Goal: Information Seeking & Learning: Find specific fact

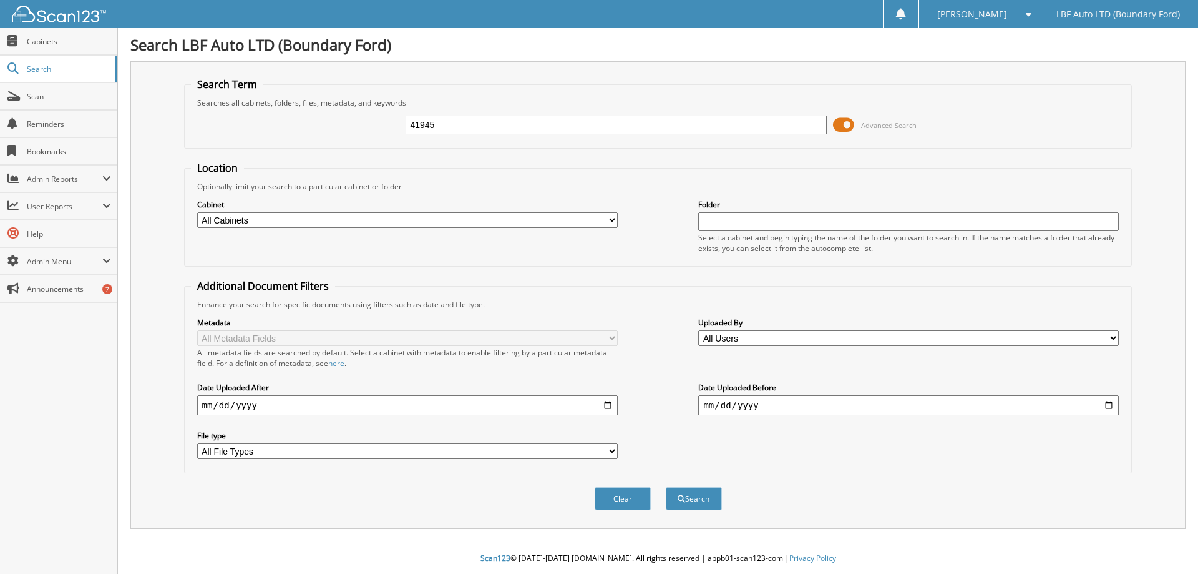
type input "41945"
click at [666, 487] on button "Search" at bounding box center [694, 498] width 56 height 23
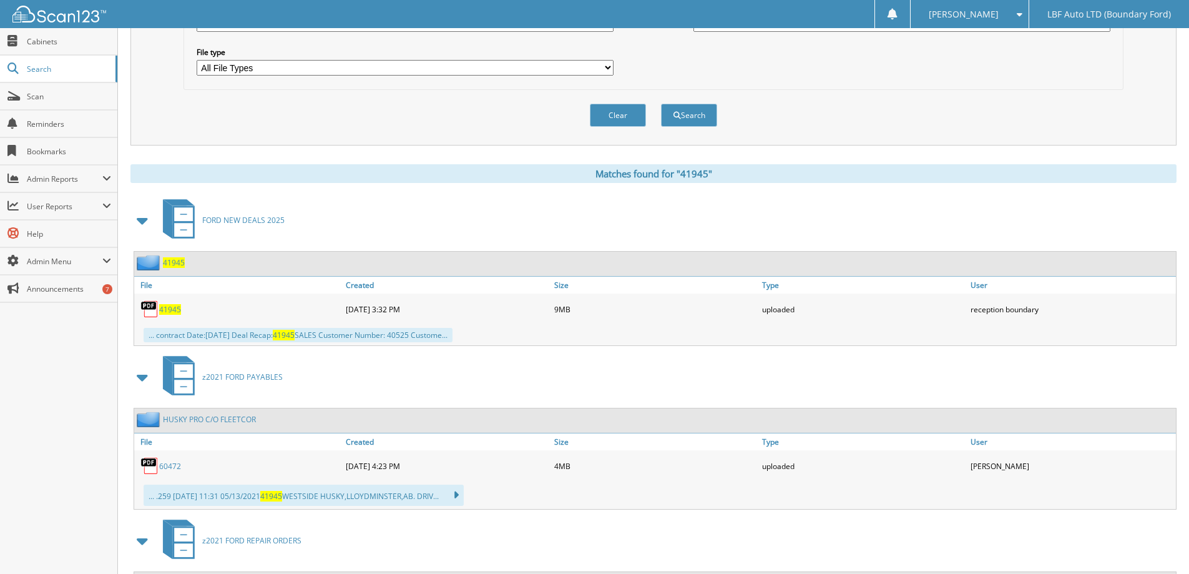
scroll to position [437, 0]
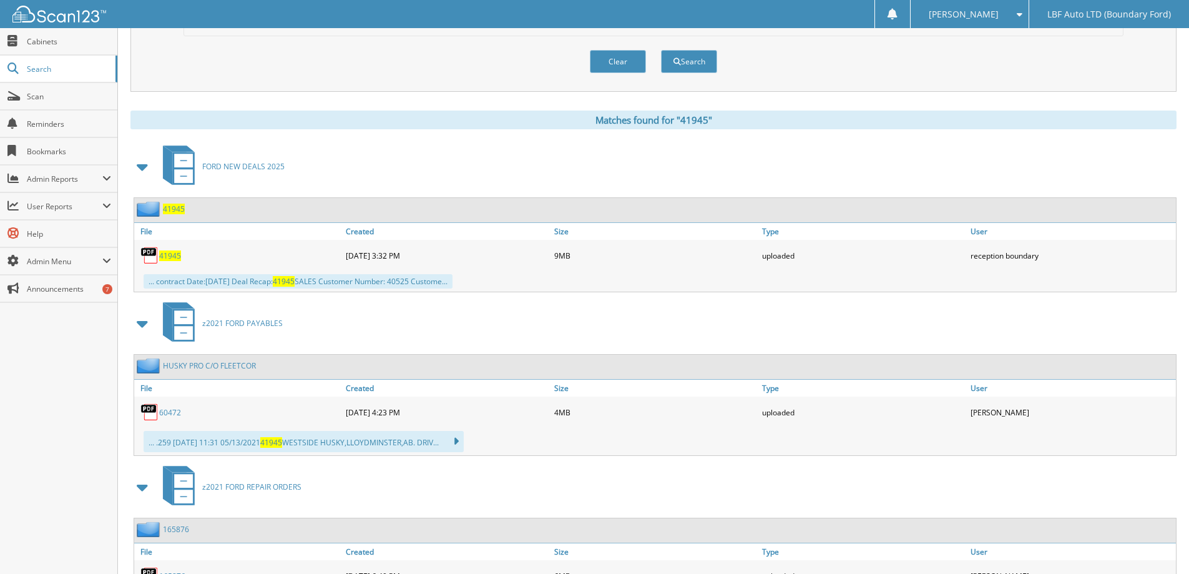
click at [167, 254] on span "41945" at bounding box center [170, 255] width 22 height 11
click at [56, 66] on span "Search" at bounding box center [68, 69] width 82 height 11
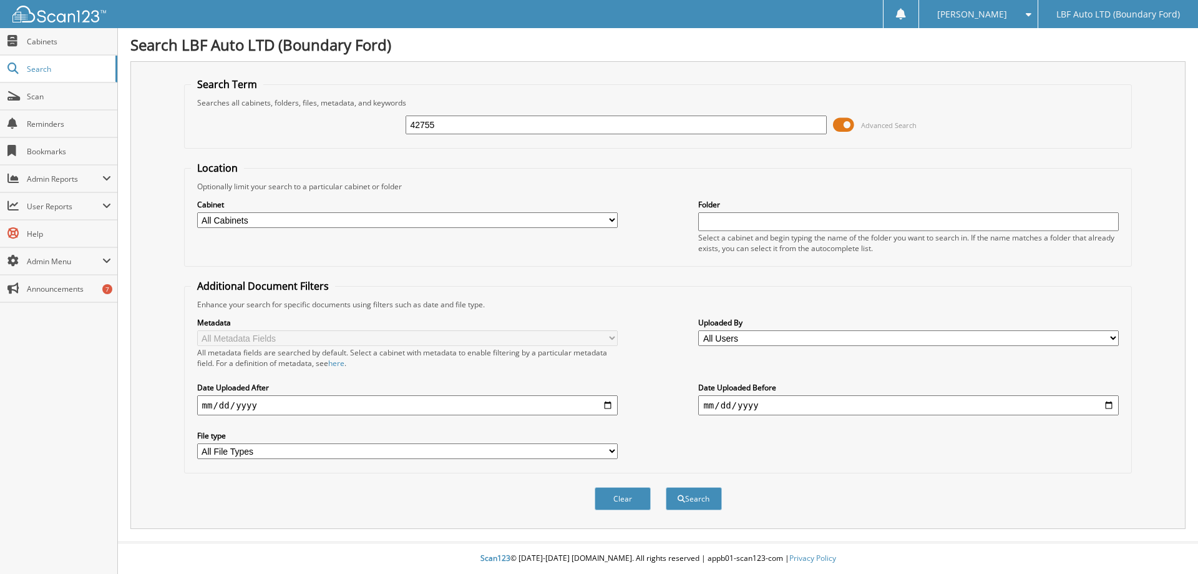
type input "42755"
click at [666, 487] on button "Search" at bounding box center [694, 498] width 56 height 23
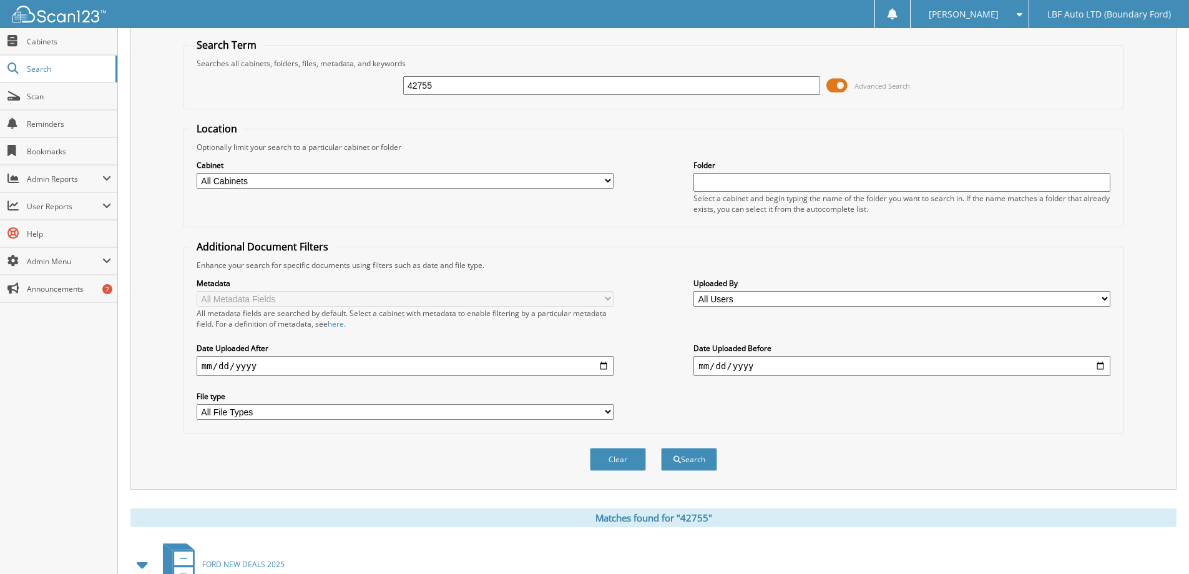
scroll to position [374, 0]
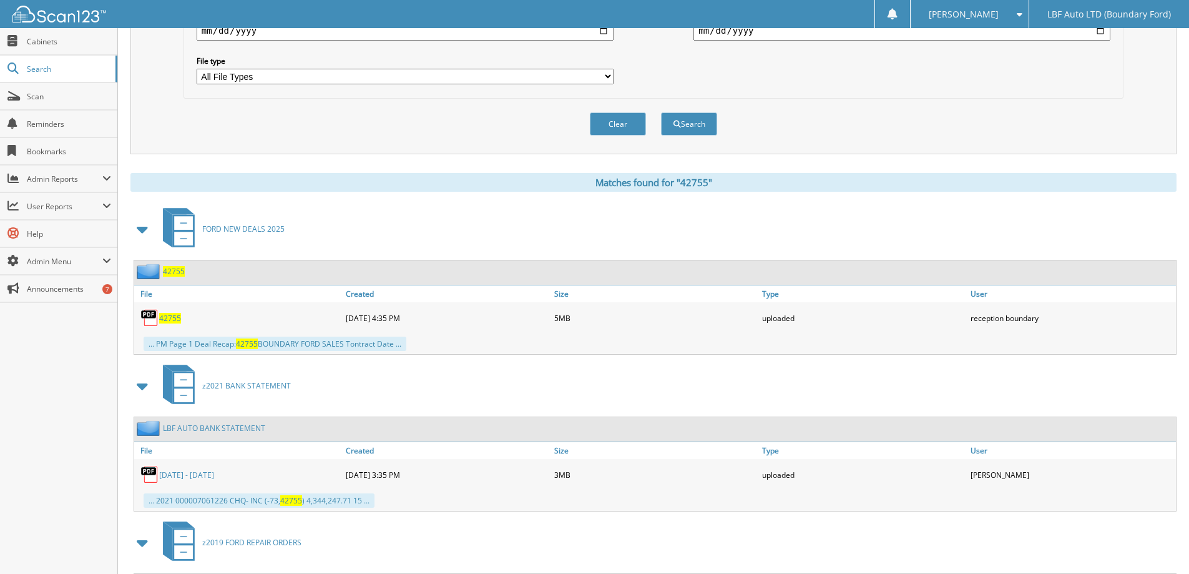
click at [172, 315] on span "42755" at bounding box center [170, 318] width 22 height 11
click at [172, 320] on span "42755" at bounding box center [170, 318] width 22 height 11
